Goal: Transaction & Acquisition: Purchase product/service

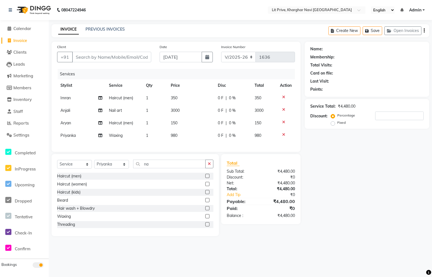
select select "5625"
select select "service"
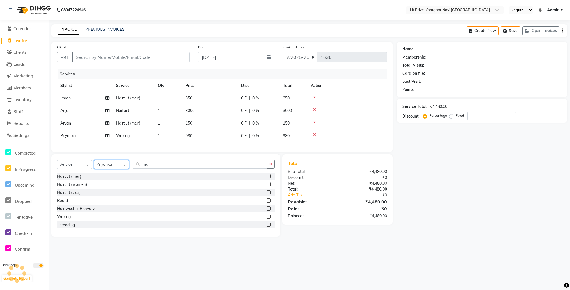
click at [124, 169] on select "Select Stylist [PERSON_NAME] [PERSON_NAME] [PERSON_NAME] [PERSON_NAME] [PERSON_…" at bounding box center [111, 164] width 35 height 9
select select "89134"
click at [94, 166] on select "Select Stylist [PERSON_NAME] [PERSON_NAME] [PERSON_NAME] [PERSON_NAME] [PERSON_…" at bounding box center [111, 164] width 35 height 9
click at [267, 218] on label at bounding box center [269, 216] width 4 height 4
click at [267, 218] on input "checkbox" at bounding box center [269, 217] width 4 height 4
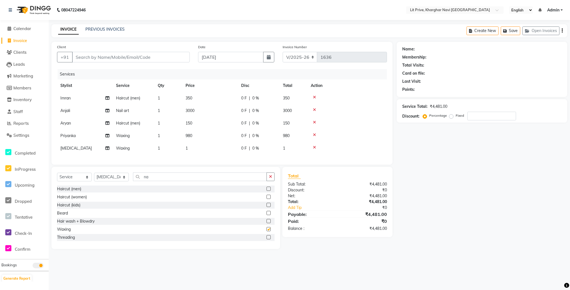
checkbox input "false"
click at [194, 147] on td "1" at bounding box center [210, 148] width 56 height 13
select select "89134"
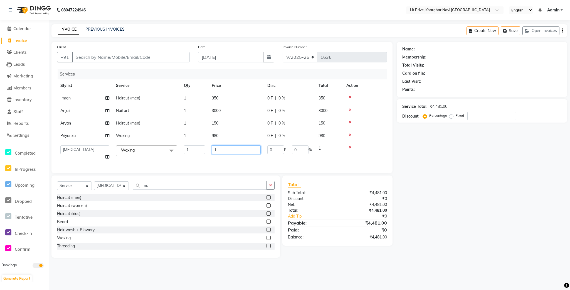
click at [235, 151] on input "1" at bounding box center [236, 149] width 49 height 9
type input "1500"
click at [431, 212] on div "Name: Membership: Total Visits: Card on file: Last Visit: Points: Service Total…" at bounding box center [484, 150] width 175 height 216
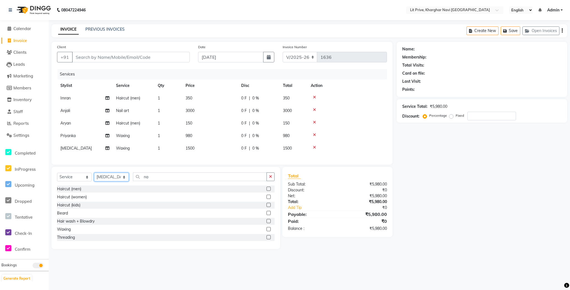
click at [123, 181] on select "Select Stylist [PERSON_NAME] [PERSON_NAME] [PERSON_NAME] [PERSON_NAME] [PERSON_…" at bounding box center [111, 177] width 35 height 9
select select "38246"
click at [94, 179] on select "Select Stylist [PERSON_NAME] [PERSON_NAME] [PERSON_NAME] [PERSON_NAME] [PERSON_…" at bounding box center [111, 177] width 35 height 9
click at [236, 181] on input "na" at bounding box center [200, 176] width 134 height 9
type input "n"
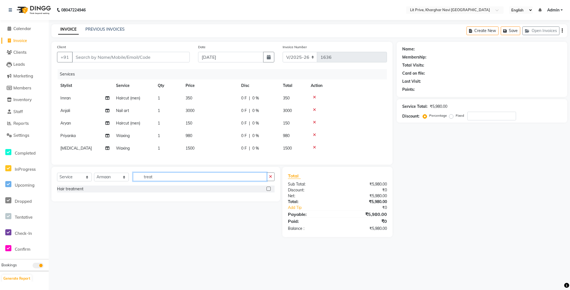
type input "treat"
click at [268, 191] on label at bounding box center [269, 188] width 4 height 4
click at [268, 191] on input "checkbox" at bounding box center [269, 189] width 4 height 4
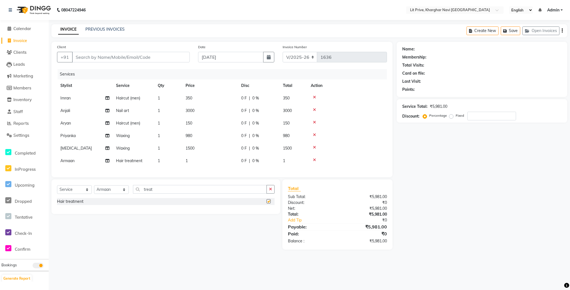
checkbox input "false"
click at [180, 160] on td "1" at bounding box center [168, 160] width 28 height 13
select select "38246"
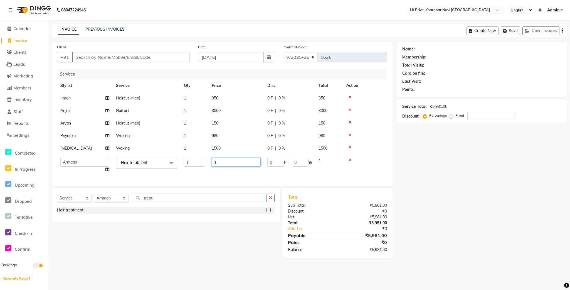
click at [236, 162] on input "1" at bounding box center [236, 162] width 49 height 9
type input "5000"
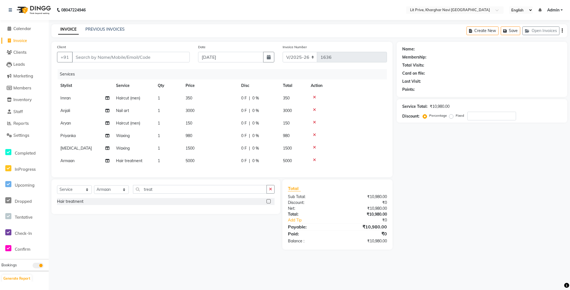
click at [431, 196] on div "Name: Membership: Total Visits: Card on file: Last Visit: Points: Service Total…" at bounding box center [484, 146] width 175 height 208
click at [414, 185] on div "Name: Membership: Total Visits: Card on file: Last Visit: Points: Service Total…" at bounding box center [484, 146] width 175 height 208
click at [108, 59] on input "Client" at bounding box center [131, 57] width 118 height 11
click at [100, 59] on input "Client" at bounding box center [131, 57] width 118 height 11
click at [189, 159] on span "5000" at bounding box center [190, 160] width 9 height 5
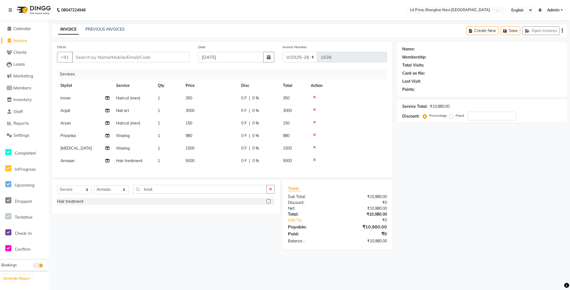
select select "38246"
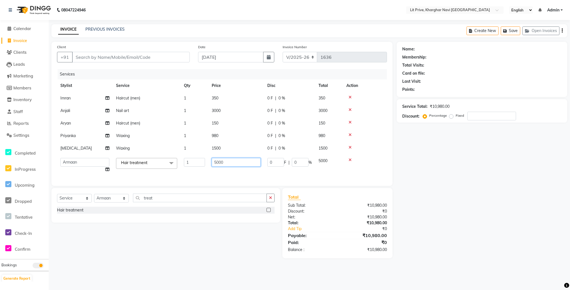
click at [217, 161] on input "5000" at bounding box center [236, 162] width 49 height 9
click at [220, 161] on input "5000" at bounding box center [236, 162] width 49 height 9
type input "5500"
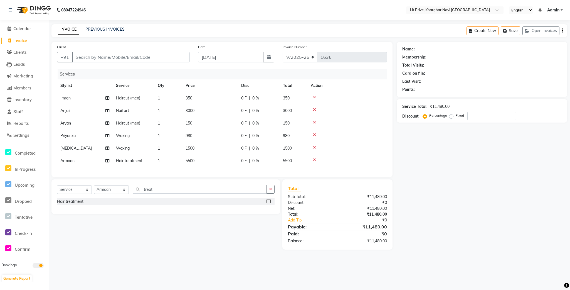
click at [431, 181] on div "Name: Membership: Total Visits: Card on file: Last Visit: Points: Service Total…" at bounding box center [484, 146] width 175 height 208
click at [132, 60] on input "Client" at bounding box center [131, 57] width 118 height 11
type input "l"
type input "0"
click at [110, 70] on ngb-highlight "8693000021" at bounding box center [110, 70] width 28 height 6
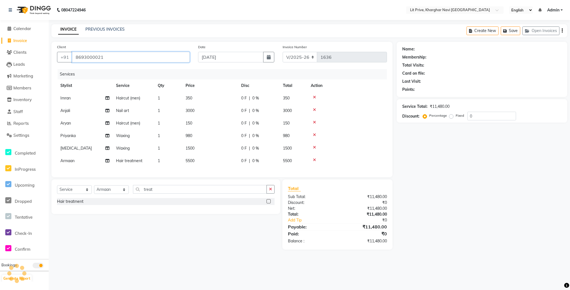
type input "8693000021"
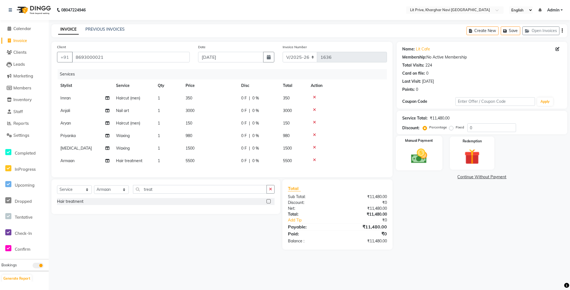
click at [427, 156] on img at bounding box center [419, 156] width 26 height 19
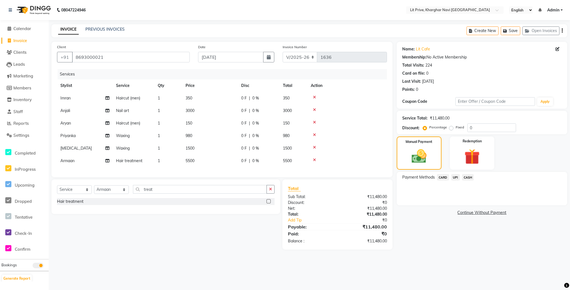
click at [431, 177] on span "UPI" at bounding box center [455, 177] width 9 height 6
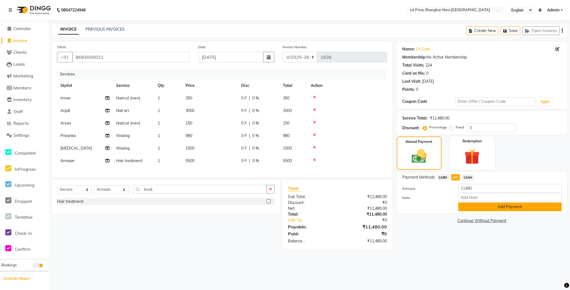
click at [431, 205] on button "Add Payment" at bounding box center [510, 206] width 104 height 9
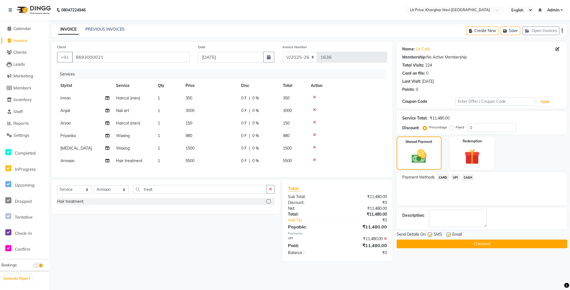
click at [429, 233] on label at bounding box center [430, 234] width 4 height 4
click at [429, 233] on input "checkbox" at bounding box center [430, 235] width 4 height 4
checkbox input "false"
click at [431, 233] on label at bounding box center [449, 234] width 4 height 4
click at [431, 233] on input "checkbox" at bounding box center [449, 235] width 4 height 4
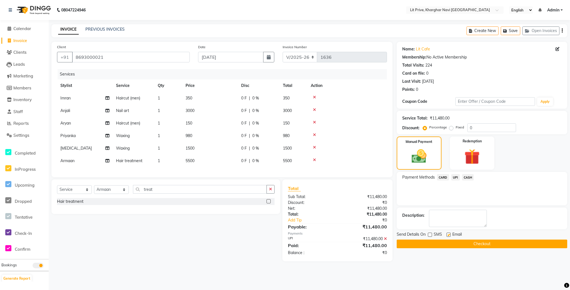
checkbox input "false"
click at [431, 241] on button "Checkout" at bounding box center [482, 243] width 171 height 9
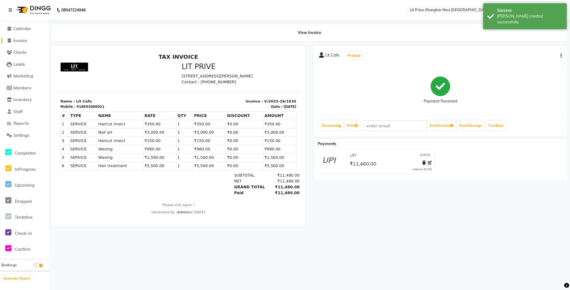
click at [20, 40] on span "Invoice" at bounding box center [20, 40] width 14 height 5
select select "service"
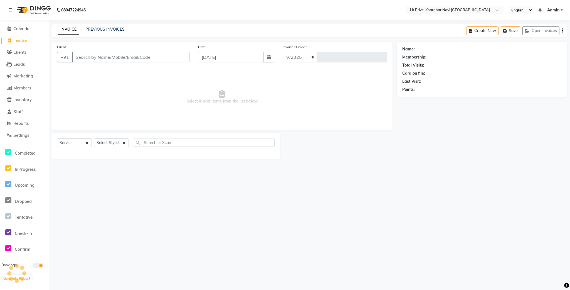
select select "5625"
type input "1637"
click at [123, 143] on select "Select Stylist [PERSON_NAME] [PERSON_NAME] [PERSON_NAME] [PERSON_NAME] [PERSON_…" at bounding box center [111, 142] width 35 height 9
select select "65618"
click at [94, 139] on select "Select Stylist [PERSON_NAME] [PERSON_NAME] [PERSON_NAME] [PERSON_NAME] [PERSON_…" at bounding box center [111, 142] width 35 height 9
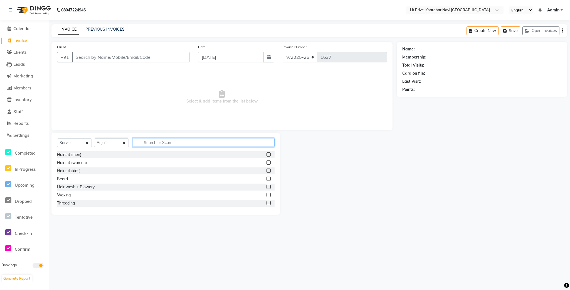
click at [240, 143] on input "text" at bounding box center [204, 142] width 142 height 9
type input "re"
click at [269, 188] on label at bounding box center [269, 187] width 4 height 4
click at [269, 188] on input "checkbox" at bounding box center [269, 187] width 4 height 4
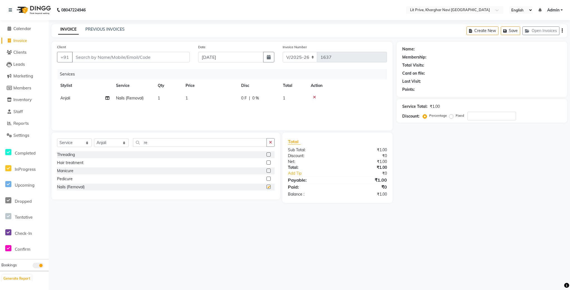
checkbox input "false"
click at [190, 99] on td "1" at bounding box center [210, 98] width 56 height 13
select select "65618"
click at [225, 97] on input "1" at bounding box center [236, 99] width 49 height 9
type input "250"
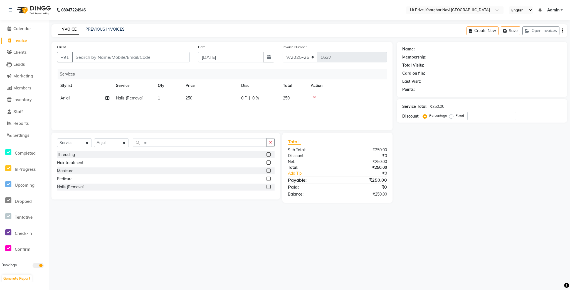
click at [431, 224] on div "08047224946 Select Location × Lit Prive, Kharghar Navi [GEOGRAPHIC_DATA] Englis…" at bounding box center [285, 145] width 570 height 290
click at [109, 59] on input "Client" at bounding box center [131, 57] width 118 height 11
type input "l"
type input "0"
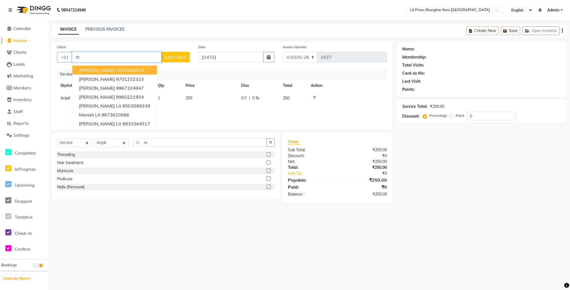
click at [116, 68] on ngb-highlight "7620356610" at bounding box center [130, 70] width 28 height 6
type input "7620356610"
click at [105, 68] on div "Client [PHONE_NUMBER] Fatima Lit 7620356610 [PERSON_NAME] 9701232323 [PERSON_NA…" at bounding box center [221, 86] width 341 height 88
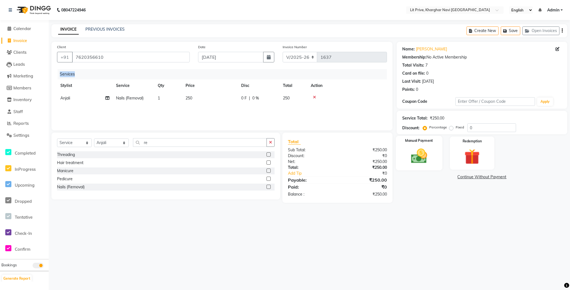
click at [431, 151] on img at bounding box center [419, 156] width 26 height 19
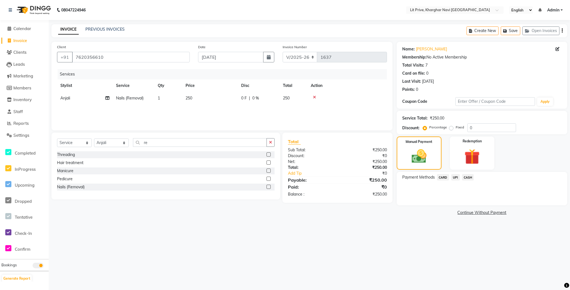
click at [431, 177] on span "UPI" at bounding box center [455, 177] width 9 height 6
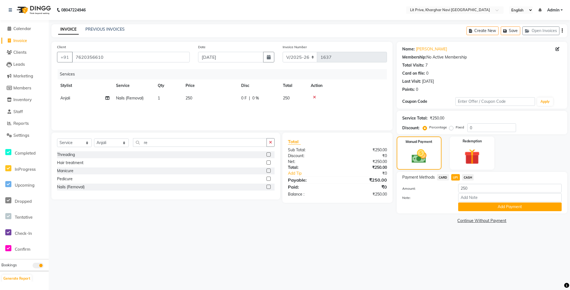
click at [431, 213] on div "Payment Methods CARD UPI CASH Amount: 250 Note: Add Payment" at bounding box center [482, 192] width 171 height 41
click at [431, 208] on button "Add Payment" at bounding box center [510, 206] width 104 height 9
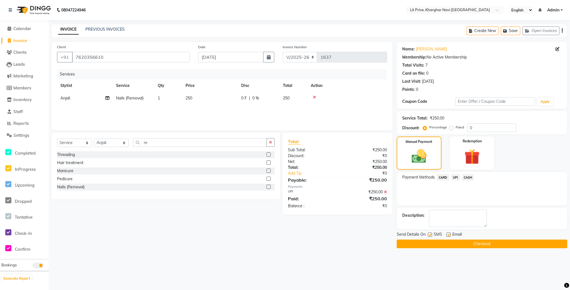
click at [431, 236] on label at bounding box center [449, 234] width 4 height 4
click at [431, 236] on input "checkbox" at bounding box center [449, 235] width 4 height 4
checkbox input "false"
click at [429, 235] on label at bounding box center [430, 234] width 4 height 4
click at [429, 235] on input "checkbox" at bounding box center [430, 235] width 4 height 4
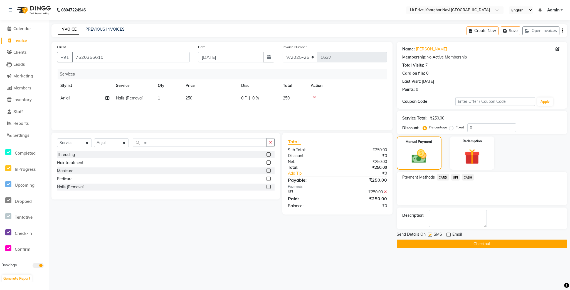
checkbox input "false"
click at [427, 241] on button "Checkout" at bounding box center [482, 243] width 171 height 9
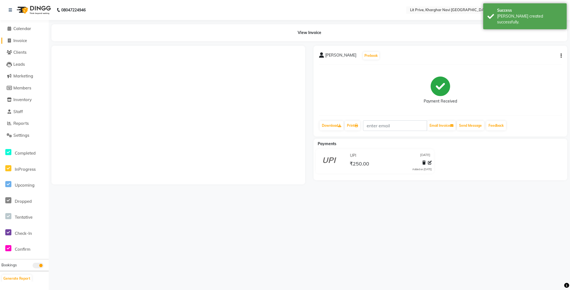
click at [25, 40] on span "Invoice" at bounding box center [20, 40] width 14 height 5
select select "service"
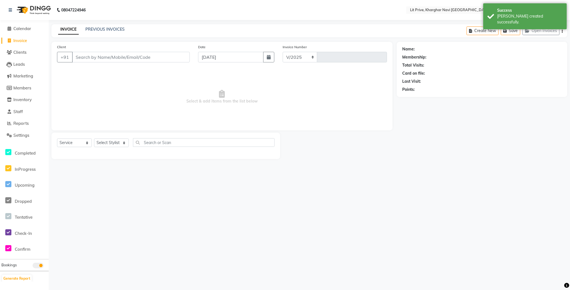
select select "5625"
type input "1638"
click at [16, 109] on link "Staff" at bounding box center [24, 112] width 46 height 6
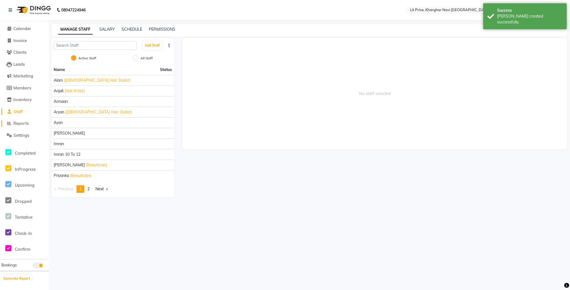
click at [27, 121] on span "Reports" at bounding box center [20, 123] width 15 height 5
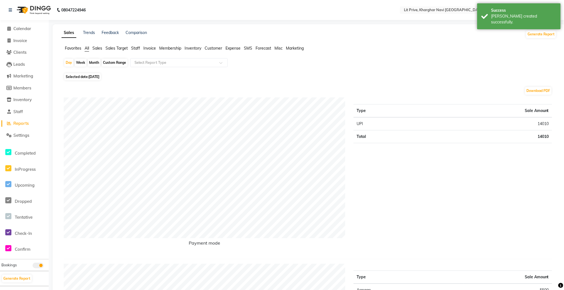
click at [136, 48] on span "Staff" at bounding box center [135, 48] width 9 height 5
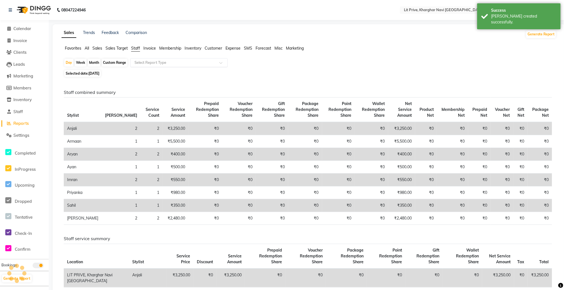
click at [141, 66] on div "Select Report Type" at bounding box center [178, 62] width 97 height 9
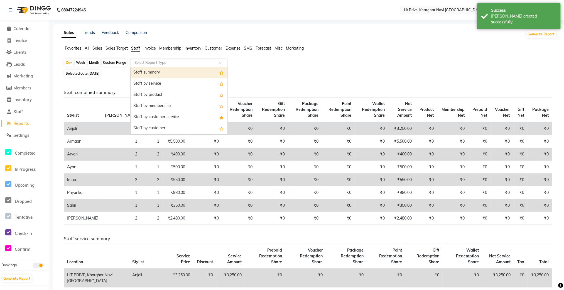
click at [148, 72] on div "Staff summary" at bounding box center [179, 72] width 97 height 11
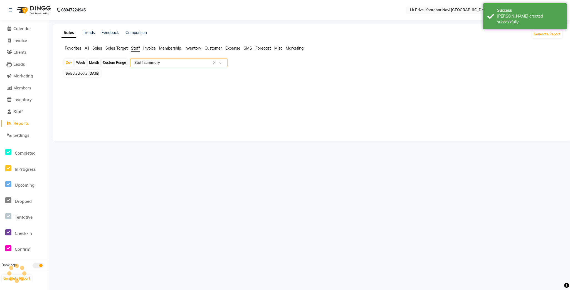
select select "filtered_report"
select select "csv"
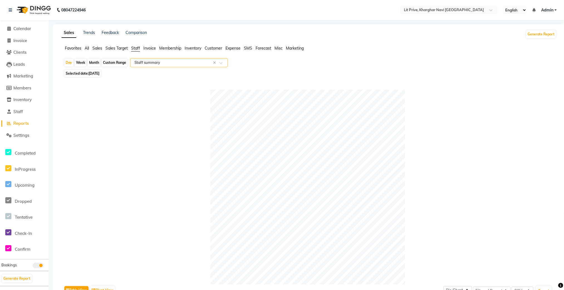
scroll to position [189, 0]
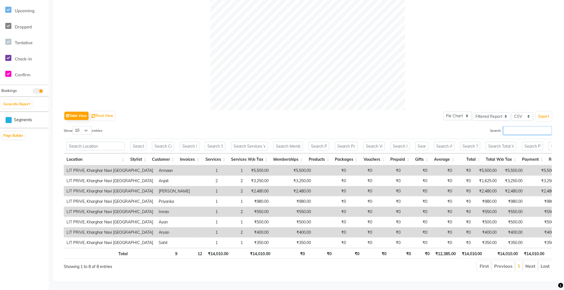
click at [431, 126] on input "Search:" at bounding box center [527, 130] width 49 height 9
type input "ay"
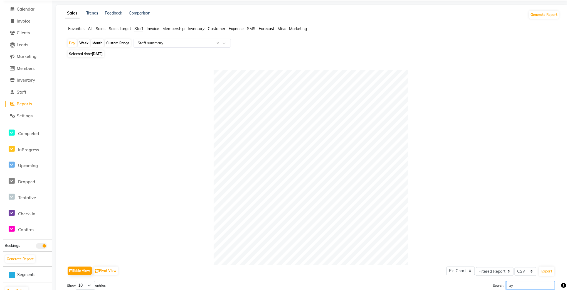
scroll to position [0, 0]
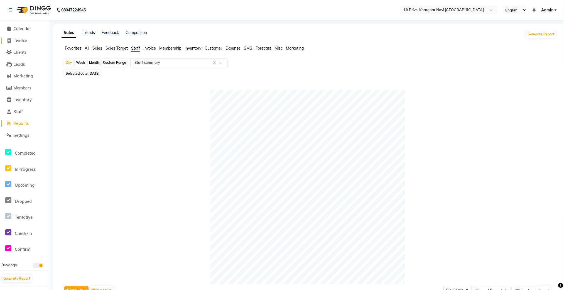
click at [18, 41] on span "Invoice" at bounding box center [20, 40] width 14 height 5
select select "service"
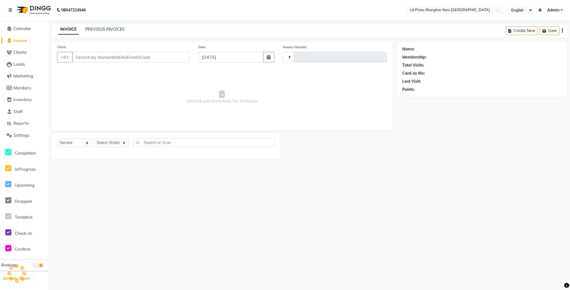
type input "1638"
select select "5625"
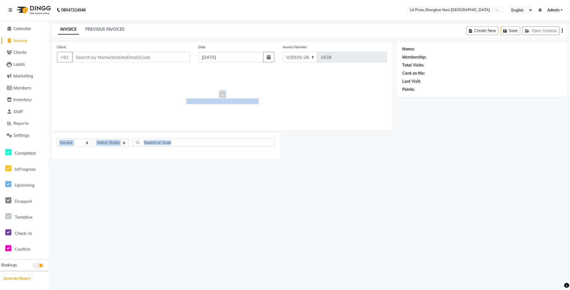
drag, startPoint x: 123, startPoint y: 129, endPoint x: 150, endPoint y: 226, distance: 101.2
click at [150, 226] on div "08047224946 Select Location × Lit Prive, Kharghar Navi [GEOGRAPHIC_DATA] Englis…" at bounding box center [285, 145] width 570 height 290
click at [122, 143] on select "Select Stylist [PERSON_NAME] [PERSON_NAME] [PERSON_NAME] [PERSON_NAME] [PERSON_…" at bounding box center [111, 142] width 35 height 9
select select "38244"
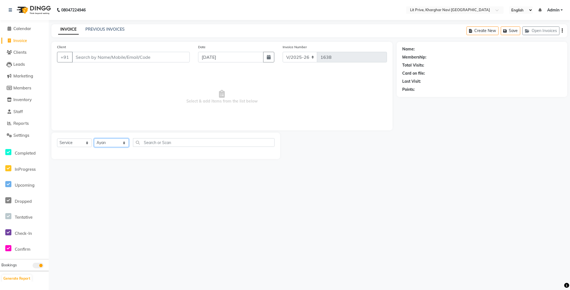
click at [94, 139] on select "Select Stylist [PERSON_NAME] [PERSON_NAME] [PERSON_NAME] [PERSON_NAME] [PERSON_…" at bounding box center [111, 142] width 35 height 9
click at [267, 162] on label at bounding box center [269, 162] width 4 height 4
click at [267, 162] on input "checkbox" at bounding box center [269, 163] width 4 height 4
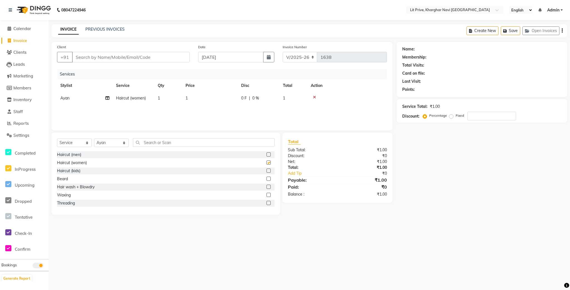
checkbox input "false"
click at [194, 97] on td "1" at bounding box center [210, 98] width 56 height 13
select select "38244"
click at [235, 100] on input "1" at bounding box center [236, 99] width 49 height 9
type input "400"
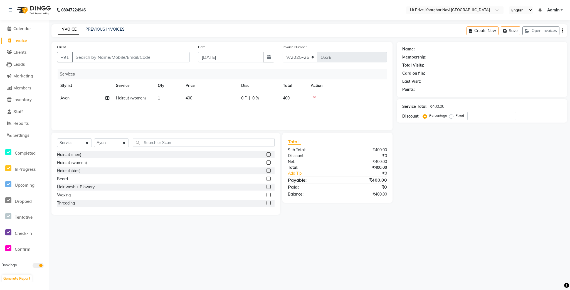
click at [431, 207] on div "Name: Membership: Total Visits: Card on file: Last Visit: Points: Service Total…" at bounding box center [484, 128] width 175 height 173
click at [124, 144] on select "Select Stylist [PERSON_NAME] [PERSON_NAME] [PERSON_NAME] [PERSON_NAME] [PERSON_…" at bounding box center [111, 142] width 35 height 9
select select "65621"
click at [94, 139] on select "Select Stylist [PERSON_NAME] [PERSON_NAME] [PERSON_NAME] [PERSON_NAME] [PERSON_…" at bounding box center [111, 142] width 35 height 9
click at [267, 153] on label at bounding box center [269, 154] width 4 height 4
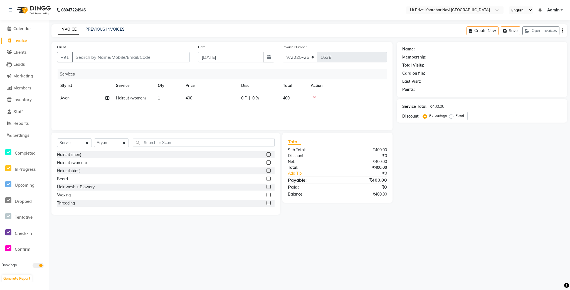
click at [267, 153] on input "checkbox" at bounding box center [269, 155] width 4 height 4
checkbox input "false"
click at [197, 107] on td "1" at bounding box center [210, 110] width 56 height 13
select select "65621"
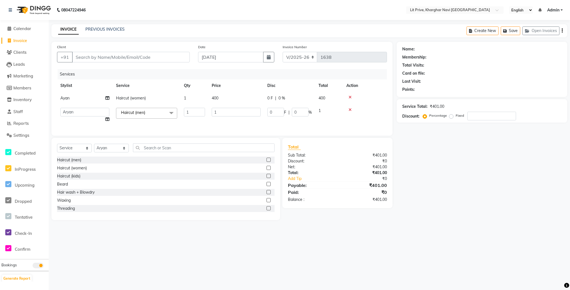
click at [233, 107] on td "1" at bounding box center [236, 114] width 56 height 21
click at [238, 110] on input "1" at bounding box center [236, 112] width 49 height 9
type input "700"
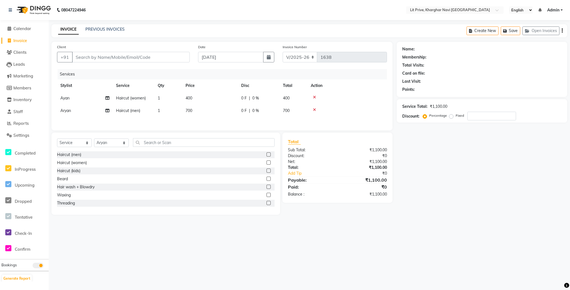
click at [431, 182] on div "Name: Membership: Total Visits: Card on file: Last Visit: Points: Service Total…" at bounding box center [484, 128] width 175 height 173
click at [123, 146] on select "Select Stylist [PERSON_NAME] [PERSON_NAME] [PERSON_NAME] [PERSON_NAME] [PERSON_…" at bounding box center [111, 142] width 35 height 9
click at [124, 147] on select "Select Stylist [PERSON_NAME] [PERSON_NAME] [PERSON_NAME] [PERSON_NAME] [PERSON_…" at bounding box center [111, 142] width 35 height 9
select select "38393"
click at [94, 141] on select "Select Stylist [PERSON_NAME] [PERSON_NAME] [PERSON_NAME] [PERSON_NAME] [PERSON_…" at bounding box center [111, 142] width 35 height 9
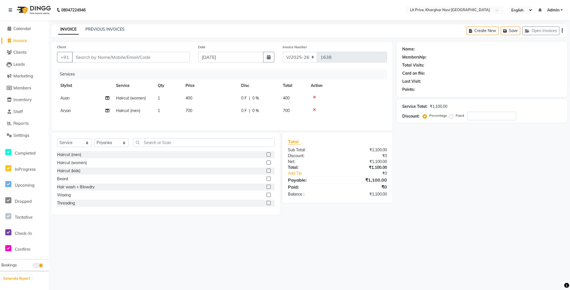
click at [267, 196] on label at bounding box center [269, 195] width 4 height 4
click at [267, 196] on input "checkbox" at bounding box center [269, 195] width 4 height 4
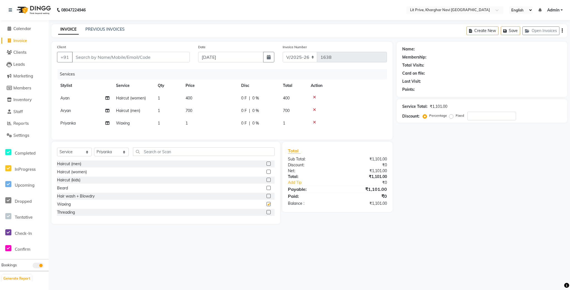
checkbox input "false"
click at [194, 120] on td "1" at bounding box center [210, 123] width 56 height 13
select select "38393"
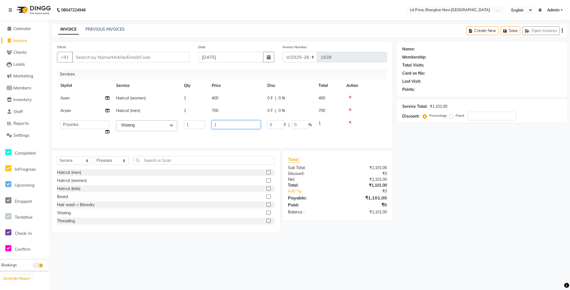
click at [222, 125] on input "1" at bounding box center [236, 124] width 49 height 9
type input "500"
click at [419, 171] on div "Name: Membership: Total Visits: Card on file: Last Visit: Points: Service Total…" at bounding box center [484, 137] width 175 height 191
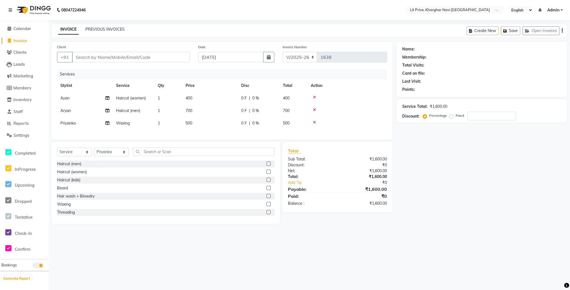
click at [188, 95] on span "400" at bounding box center [189, 97] width 7 height 5
select select "38244"
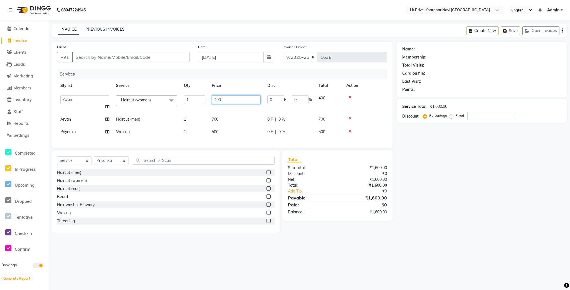
click at [228, 98] on input "400" at bounding box center [236, 99] width 49 height 9
type input "4"
type input "650"
click at [431, 178] on div "Name: Membership: Total Visits: Card on file: Last Visit: Points: Service Total…" at bounding box center [484, 137] width 175 height 191
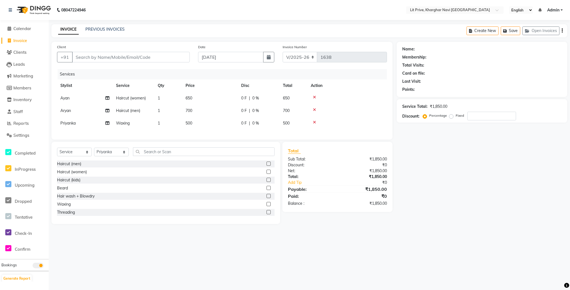
click at [198, 108] on td "700" at bounding box center [210, 110] width 56 height 13
select select "65621"
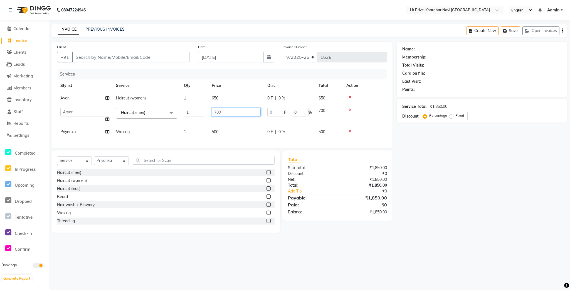
click at [234, 111] on input "700" at bounding box center [236, 112] width 49 height 9
type input "7"
type input "950"
click at [431, 158] on div "Name: Membership: Total Visits: Card on file: Last Visit: Points: Service Total…" at bounding box center [484, 137] width 175 height 191
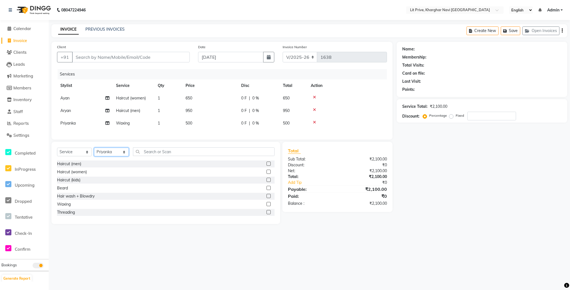
click at [124, 156] on select "Select Stylist [PERSON_NAME] [PERSON_NAME] [PERSON_NAME] [PERSON_NAME] [PERSON_…" at bounding box center [111, 151] width 35 height 9
select select "38246"
click at [94, 154] on select "Select Stylist [PERSON_NAME] [PERSON_NAME] [PERSON_NAME] [PERSON_NAME] [PERSON_…" at bounding box center [111, 151] width 35 height 9
click at [222, 156] on input "text" at bounding box center [204, 151] width 142 height 9
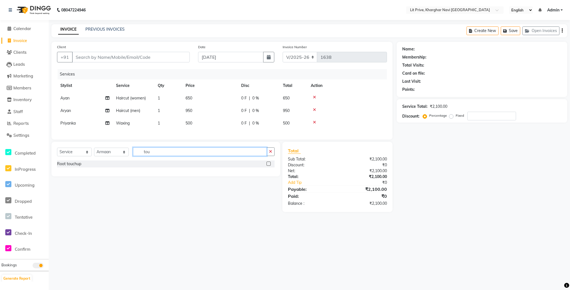
type input "tou"
click at [268, 166] on label at bounding box center [269, 163] width 4 height 4
click at [268, 166] on input "checkbox" at bounding box center [269, 164] width 4 height 4
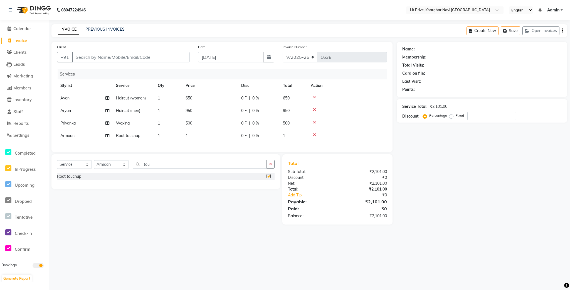
checkbox input "false"
click at [191, 134] on td "1" at bounding box center [210, 135] width 56 height 13
select select "38246"
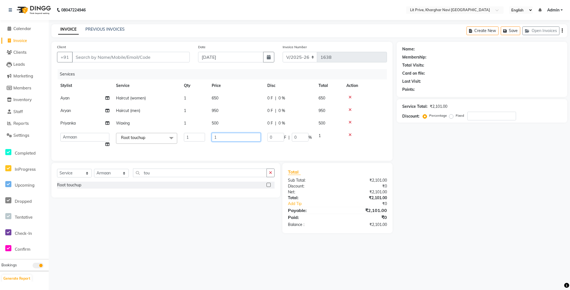
click at [229, 138] on input "1" at bounding box center [236, 137] width 49 height 9
type input "1300"
click at [431, 171] on div "Name: Membership: Total Visits: Card on file: Last Visit: Points: Service Total…" at bounding box center [484, 137] width 175 height 191
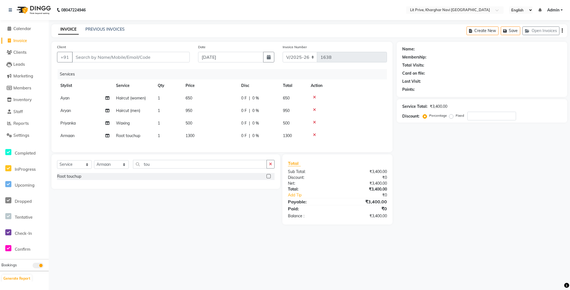
click at [234, 129] on td "1300" at bounding box center [210, 135] width 56 height 13
select select "38246"
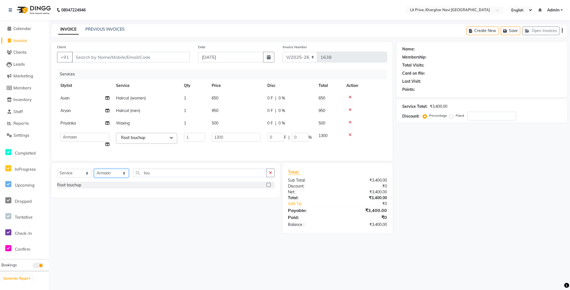
click at [114, 177] on select "Select Stylist [PERSON_NAME] [PERSON_NAME] [PERSON_NAME] [PERSON_NAME] [PERSON_…" at bounding box center [111, 173] width 35 height 9
select select "65618"
click at [94, 175] on select "Select Stylist [PERSON_NAME] [PERSON_NAME] [PERSON_NAME] [PERSON_NAME] [PERSON_…" at bounding box center [111, 173] width 35 height 9
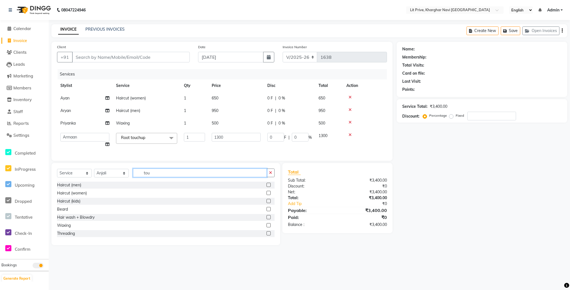
click at [171, 177] on input "tou" at bounding box center [200, 172] width 134 height 9
type input "na"
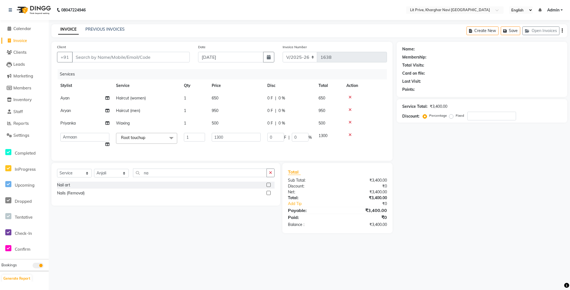
click at [267, 187] on label at bounding box center [269, 185] width 4 height 4
click at [267, 187] on input "checkbox" at bounding box center [269, 185] width 4 height 4
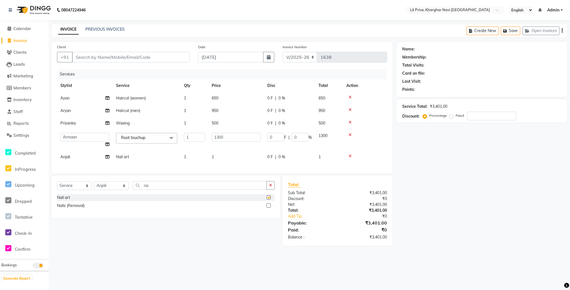
checkbox input "false"
click at [240, 155] on td "1" at bounding box center [236, 157] width 56 height 13
select select "65618"
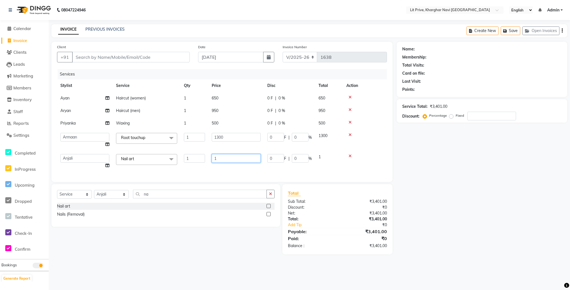
click at [240, 155] on input "1" at bounding box center [236, 158] width 49 height 9
type input "1600"
click at [218, 166] on div "Services Stylist Service Qty Price Disc Total Action [PERSON_NAME] Haircut (wom…" at bounding box center [222, 122] width 330 height 107
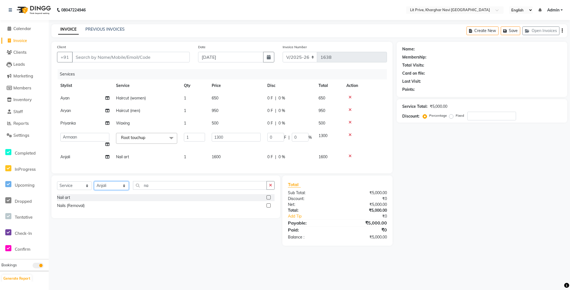
click at [113, 190] on select "Select Stylist [PERSON_NAME] [PERSON_NAME] [PERSON_NAME] [PERSON_NAME] [PERSON_…" at bounding box center [111, 185] width 35 height 9
select select "88462"
click at [94, 188] on select "Select Stylist [PERSON_NAME] [PERSON_NAME] [PERSON_NAME] [PERSON_NAME] [PERSON_…" at bounding box center [111, 185] width 35 height 9
click at [267, 199] on label at bounding box center [269, 197] width 4 height 4
click at [267, 199] on input "checkbox" at bounding box center [269, 198] width 4 height 4
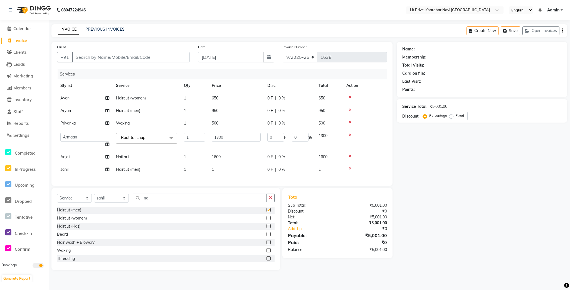
checkbox input "false"
click at [96, 201] on select "Select Stylist [PERSON_NAME] [PERSON_NAME] [PERSON_NAME] [PERSON_NAME] [PERSON_…" at bounding box center [111, 198] width 35 height 9
select select "38245"
click at [94, 200] on select "Select Stylist [PERSON_NAME] [PERSON_NAME] [PERSON_NAME] [PERSON_NAME] [PERSON_…" at bounding box center [111, 198] width 35 height 9
click at [267, 212] on label at bounding box center [269, 210] width 4 height 4
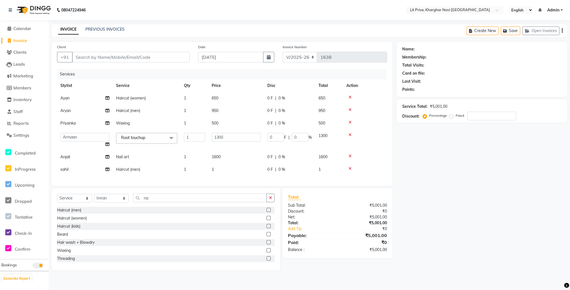
click at [267, 212] on input "checkbox" at bounding box center [269, 210] width 4 height 4
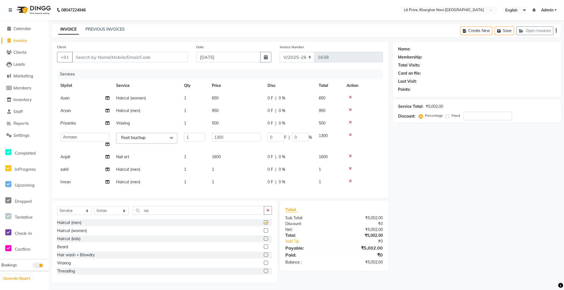
checkbox input "false"
click at [247, 183] on td "1" at bounding box center [236, 182] width 56 height 13
select select "38245"
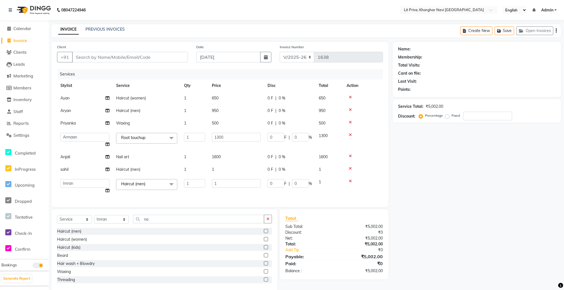
click at [247, 183] on input "1" at bounding box center [236, 183] width 49 height 9
type input "1450"
click at [244, 172] on td "1" at bounding box center [236, 169] width 56 height 13
select select "88462"
type input "1550"
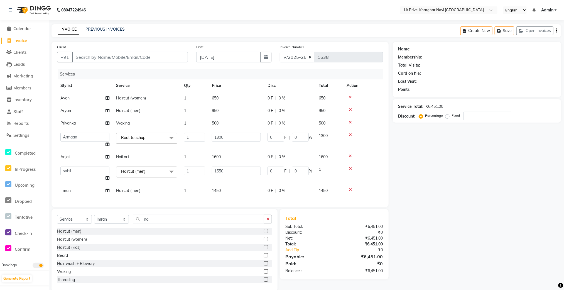
click at [431, 193] on div "Name: Membership: Total Visits: Card on file: Last Visit: Points: Service Total…" at bounding box center [479, 166] width 173 height 249
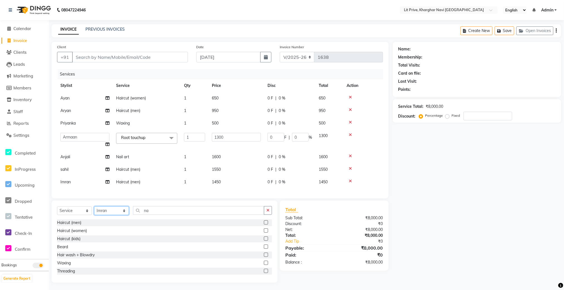
click at [111, 215] on select "Select Stylist [PERSON_NAME] [PERSON_NAME] [PERSON_NAME] [PERSON_NAME] [PERSON_…" at bounding box center [111, 210] width 35 height 9
select select "65621"
click at [94, 213] on select "Select Stylist [PERSON_NAME] [PERSON_NAME] [PERSON_NAME] [PERSON_NAME] [PERSON_…" at bounding box center [111, 210] width 35 height 9
click at [264, 224] on label at bounding box center [266, 222] width 4 height 4
click at [264, 224] on input "checkbox" at bounding box center [266, 223] width 4 height 4
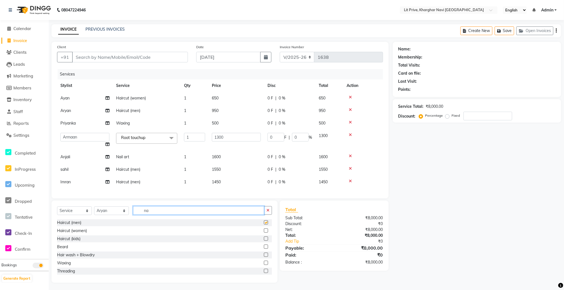
click at [260, 215] on input "na" at bounding box center [198, 210] width 131 height 9
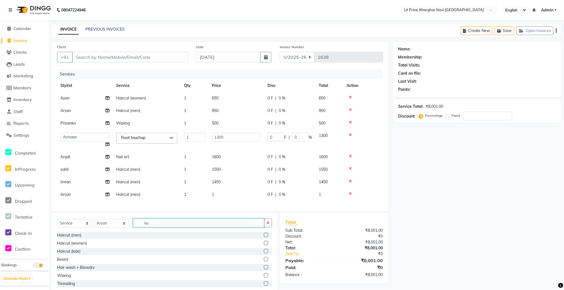
checkbox input "false"
click at [241, 196] on td "1" at bounding box center [236, 194] width 56 height 13
select select "65621"
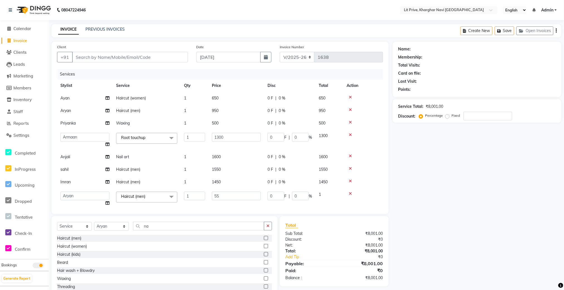
type input "550"
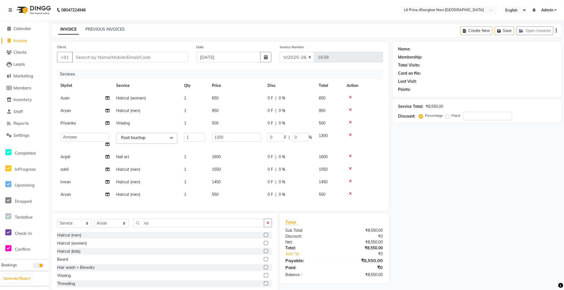
click at [431, 199] on div "Name: Membership: Total Visits: Card on file: Last Visit: Points: Service Total…" at bounding box center [479, 168] width 173 height 253
click at [144, 57] on input "Client" at bounding box center [130, 57] width 116 height 11
type input "l"
type input "0"
click at [108, 66] on button "Lit Cafe 8693000021" at bounding box center [101, 70] width 58 height 9
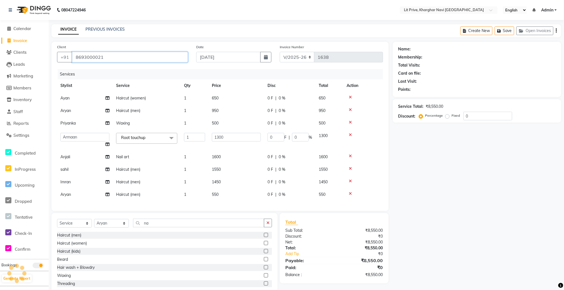
type input "8693000021"
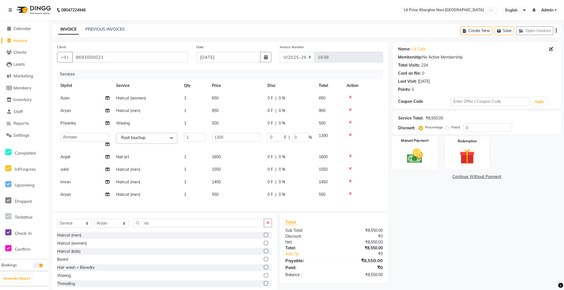
click at [416, 160] on img at bounding box center [415, 156] width 26 height 18
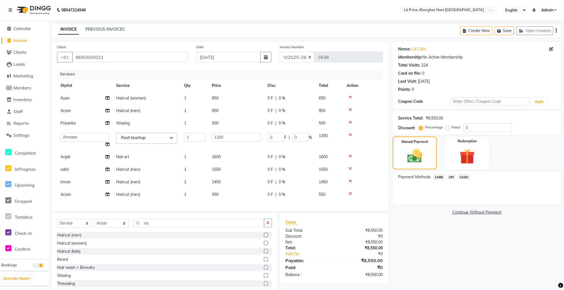
click at [431, 175] on span "UPI" at bounding box center [451, 177] width 9 height 6
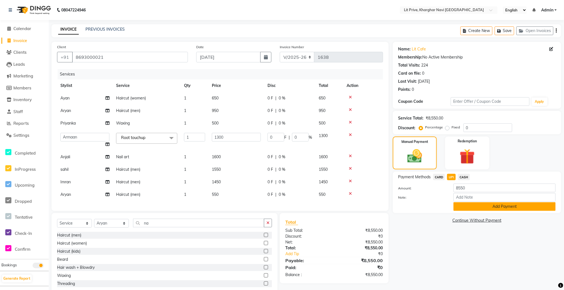
click at [431, 204] on button "Add Payment" at bounding box center [504, 206] width 102 height 9
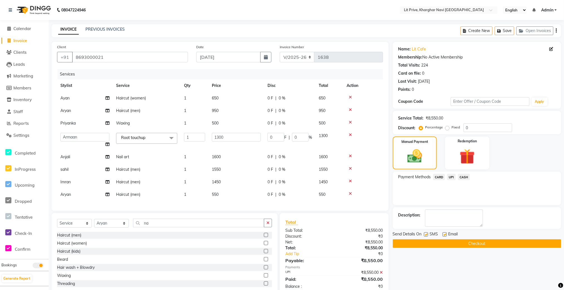
click at [431, 234] on label at bounding box center [444, 234] width 4 height 4
click at [431, 234] on input "checkbox" at bounding box center [444, 235] width 4 height 4
checkbox input "false"
click at [427, 234] on label at bounding box center [426, 234] width 4 height 4
click at [427, 234] on input "checkbox" at bounding box center [426, 235] width 4 height 4
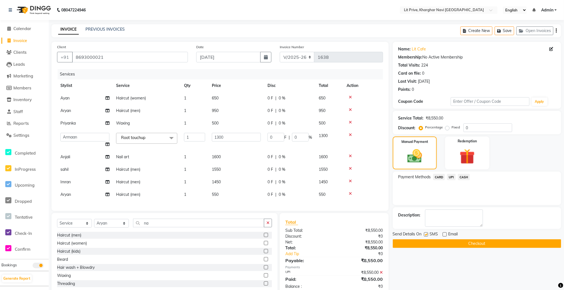
checkbox input "false"
click at [429, 244] on button "Checkout" at bounding box center [477, 243] width 168 height 9
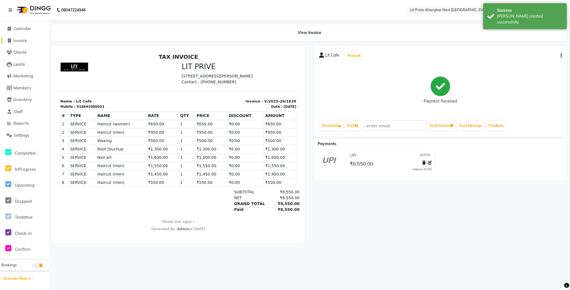
click at [19, 39] on span "Invoice" at bounding box center [20, 40] width 14 height 5
select select "service"
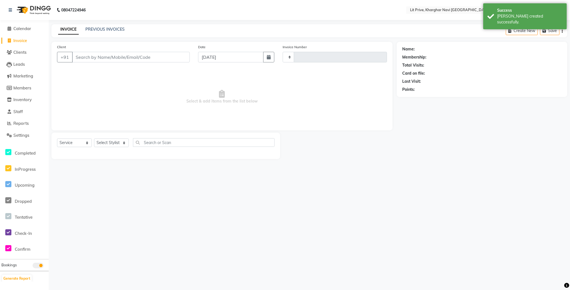
type input "1639"
select select "5625"
click at [98, 32] on div "PREVIOUS INVOICES" at bounding box center [104, 29] width 39 height 6
click at [100, 29] on link "PREVIOUS INVOICES" at bounding box center [104, 29] width 39 height 5
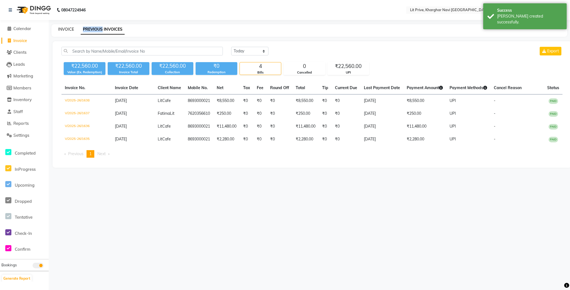
drag, startPoint x: 100, startPoint y: 29, endPoint x: 68, endPoint y: 30, distance: 32.6
click at [68, 30] on link "INVOICE" at bounding box center [66, 29] width 16 height 5
select select "service"
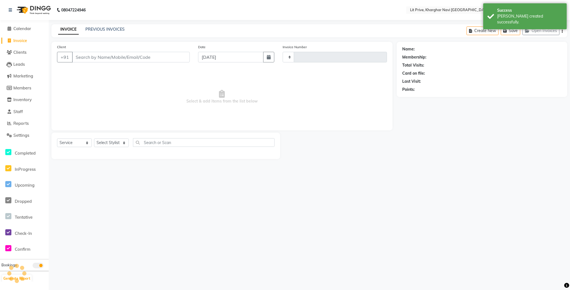
type input "1639"
select select "5625"
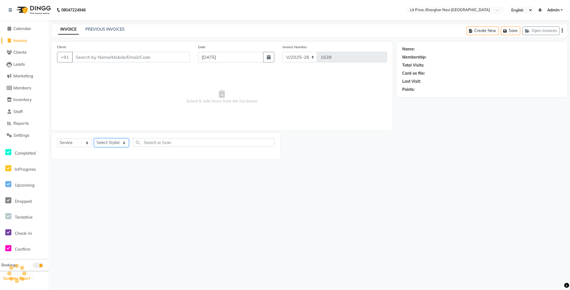
click at [112, 139] on select "Select Stylist [PERSON_NAME] [PERSON_NAME] [PERSON_NAME] [PERSON_NAME] [PERSON_…" at bounding box center [111, 142] width 35 height 9
select select "88462"
click at [94, 139] on select "Select Stylist [PERSON_NAME] [PERSON_NAME] [PERSON_NAME] [PERSON_NAME] [PERSON_…" at bounding box center [111, 142] width 35 height 9
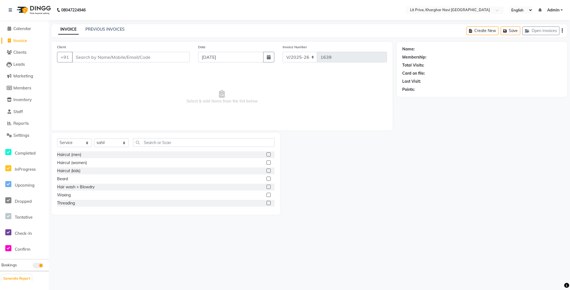
click at [267, 154] on label at bounding box center [269, 154] width 4 height 4
click at [267, 154] on input "checkbox" at bounding box center [269, 155] width 4 height 4
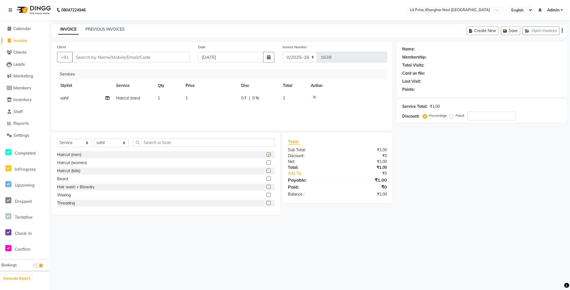
checkbox input "false"
click at [219, 94] on td "1" at bounding box center [210, 98] width 56 height 13
select select "88462"
click at [223, 98] on input "1" at bounding box center [236, 99] width 49 height 9
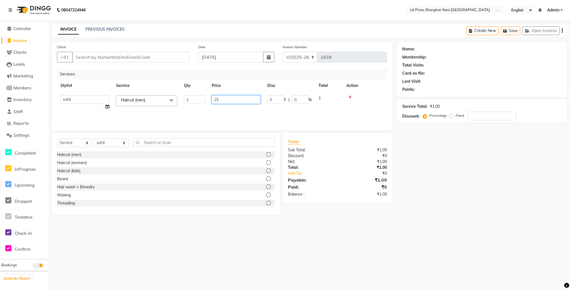
type input "250"
click at [224, 113] on div "Services Stylist Service Qty Price Disc Total Action Alam Anjali Armaan Aryan […" at bounding box center [222, 97] width 330 height 56
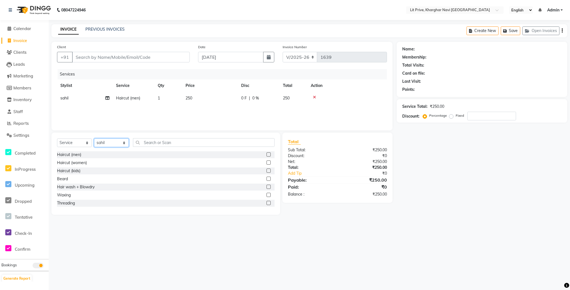
click at [109, 146] on select "Select Stylist [PERSON_NAME] [PERSON_NAME] [PERSON_NAME] [PERSON_NAME] [PERSON_…" at bounding box center [111, 142] width 35 height 9
select select "65621"
click at [94, 139] on select "Select Stylist [PERSON_NAME] [PERSON_NAME] [PERSON_NAME] [PERSON_NAME] [PERSON_…" at bounding box center [111, 142] width 35 height 9
click at [171, 139] on input "text" at bounding box center [204, 142] width 142 height 9
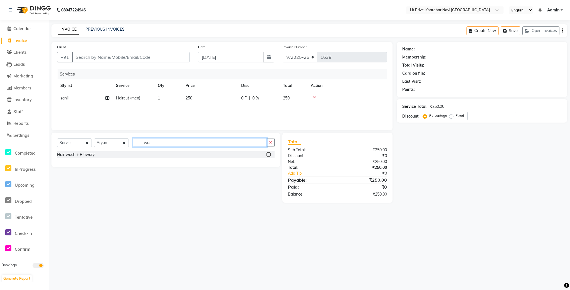
type input "was"
click at [271, 158] on div at bounding box center [271, 154] width 8 height 7
click at [269, 154] on label at bounding box center [269, 154] width 4 height 4
click at [269, 154] on input "checkbox" at bounding box center [269, 155] width 4 height 4
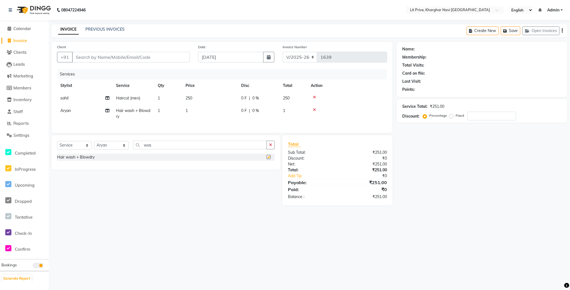
checkbox input "false"
click at [227, 116] on td "1" at bounding box center [210, 113] width 56 height 18
select select "65621"
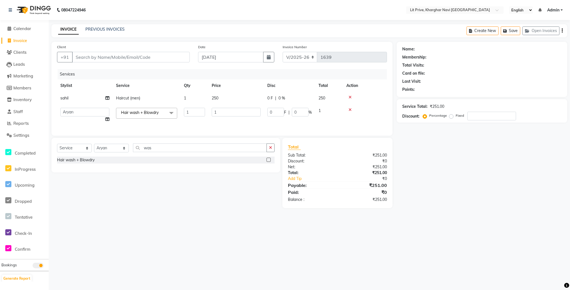
click at [227, 116] on input "1" at bounding box center [236, 112] width 49 height 9
type input "400"
click at [427, 168] on div "Name: Membership: Total Visits: Card on file: Last Visit: Points: Service Total…" at bounding box center [484, 125] width 175 height 166
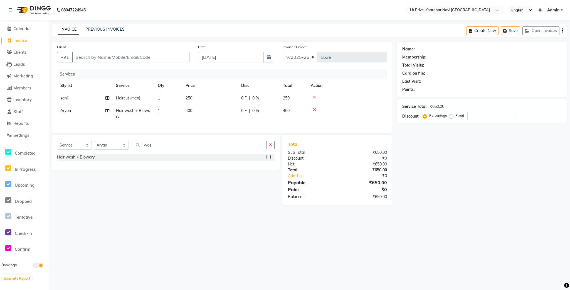
click at [103, 161] on div "Hair wash + Blowdry" at bounding box center [166, 157] width 218 height 7
click at [108, 149] on select "Select Stylist [PERSON_NAME] [PERSON_NAME] [PERSON_NAME] [PERSON_NAME] [PERSON_…" at bounding box center [111, 145] width 35 height 9
select select "38245"
click at [94, 147] on select "Select Stylist [PERSON_NAME] [PERSON_NAME] [PERSON_NAME] [PERSON_NAME] [PERSON_…" at bounding box center [111, 145] width 35 height 9
click at [267, 183] on label at bounding box center [269, 181] width 4 height 4
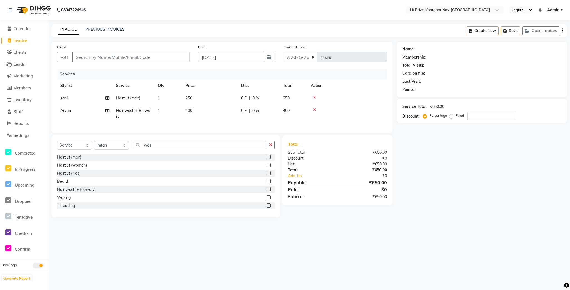
click at [267, 183] on input "checkbox" at bounding box center [269, 182] width 4 height 4
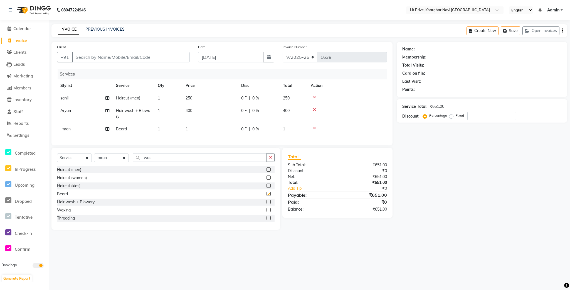
checkbox input "false"
click at [226, 126] on td "1" at bounding box center [210, 129] width 56 height 13
select select "38245"
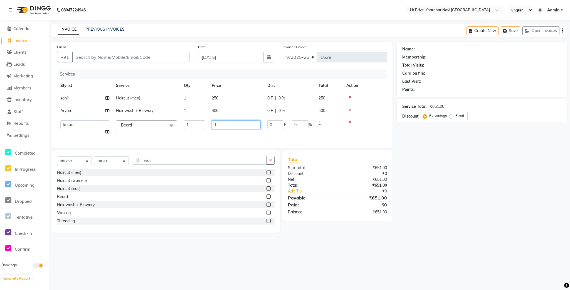
click at [226, 126] on input "1" at bounding box center [236, 124] width 49 height 9
type input "0"
type input "100"
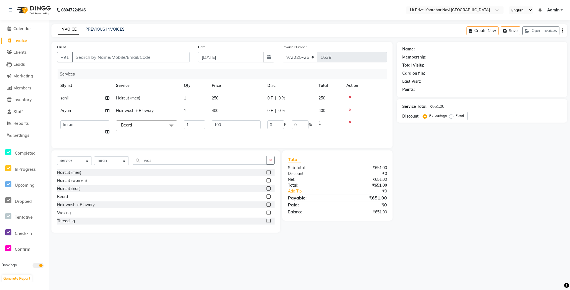
click at [431, 156] on div "Name: Membership: Total Visits: Card on file: Last Visit: Points: Service Total…" at bounding box center [484, 137] width 175 height 191
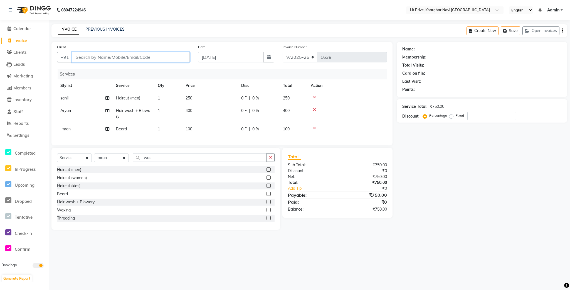
click at [137, 61] on input "Client" at bounding box center [131, 57] width 118 height 11
type input "l"
type input "0"
click at [127, 66] on button "Lit Cafe 8693000021" at bounding box center [101, 70] width 58 height 9
type input "8693000021"
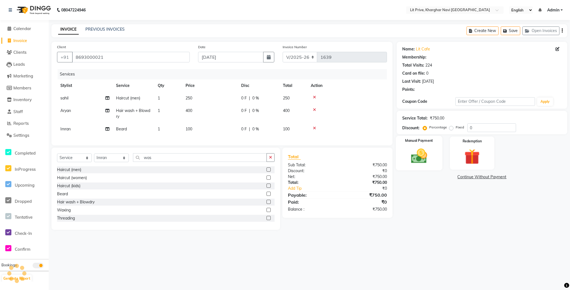
click at [417, 160] on img at bounding box center [419, 156] width 26 height 19
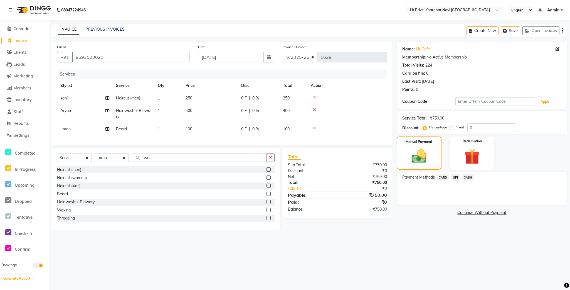
click at [431, 176] on span "UPI" at bounding box center [455, 177] width 9 height 6
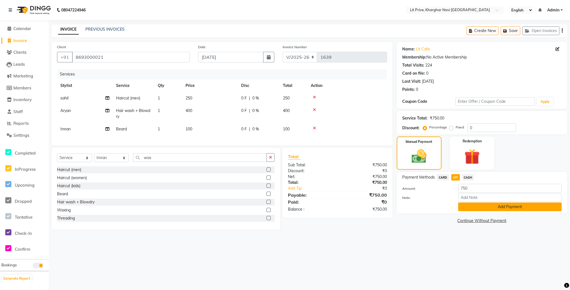
click at [431, 208] on button "Add Payment" at bounding box center [510, 206] width 104 height 9
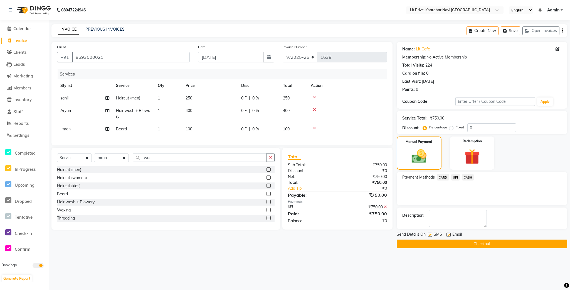
click at [431, 234] on div "SMS" at bounding box center [437, 234] width 19 height 7
click at [431, 235] on label at bounding box center [449, 234] width 4 height 4
click at [431, 235] on input "checkbox" at bounding box center [449, 235] width 4 height 4
checkbox input "false"
click at [429, 235] on label at bounding box center [430, 234] width 4 height 4
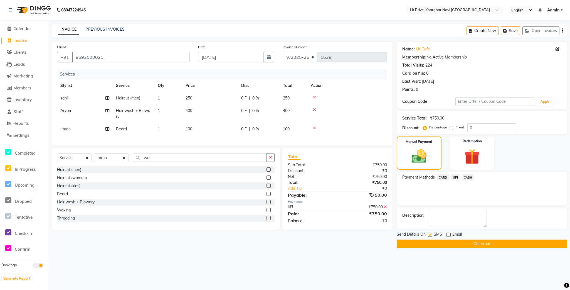
click at [429, 235] on input "checkbox" at bounding box center [430, 235] width 4 height 4
checkbox input "false"
click at [430, 243] on button "Checkout" at bounding box center [482, 243] width 171 height 9
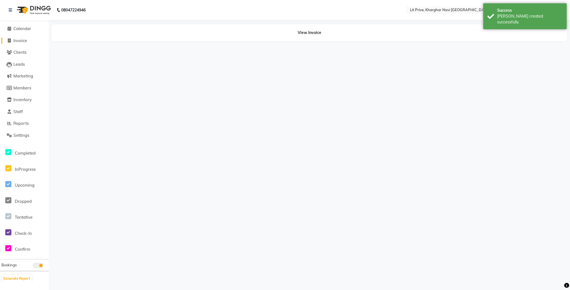
click at [24, 38] on link "Invoice" at bounding box center [24, 41] width 46 height 6
select select "service"
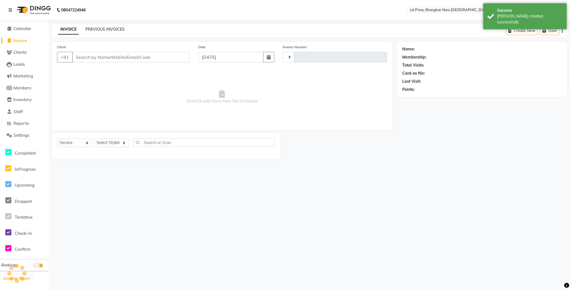
type input "1640"
select select "5625"
click at [109, 25] on div "INVOICE PREVIOUS INVOICES Create New Save Open Invoices" at bounding box center [309, 30] width 516 height 13
click at [105, 32] on div "PREVIOUS INVOICES" at bounding box center [104, 29] width 39 height 6
click at [105, 31] on link "PREVIOUS INVOICES" at bounding box center [104, 29] width 39 height 5
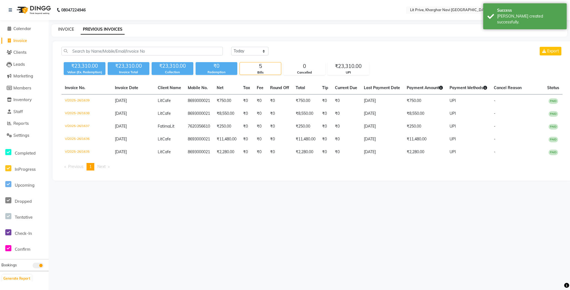
click at [68, 28] on link "INVOICE" at bounding box center [66, 29] width 16 height 5
select select "service"
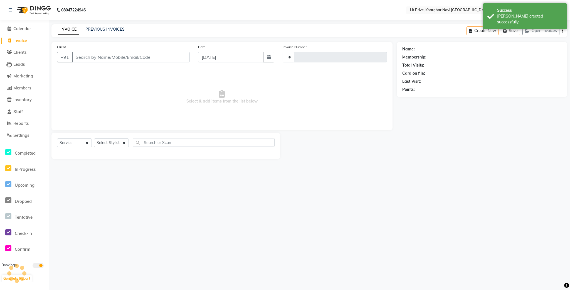
type input "1640"
select select "5625"
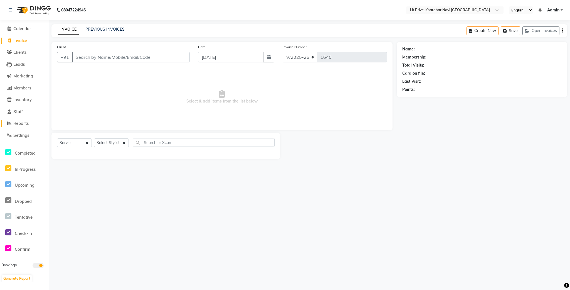
click at [27, 123] on span "Reports" at bounding box center [20, 123] width 15 height 5
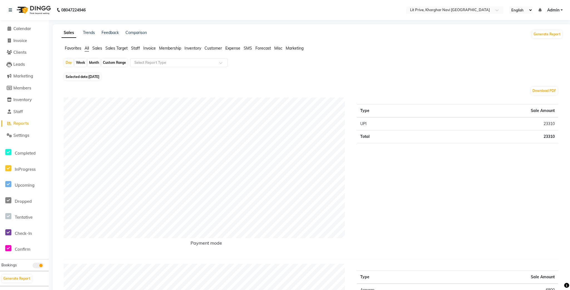
click at [139, 48] on span "Staff" at bounding box center [135, 48] width 9 height 5
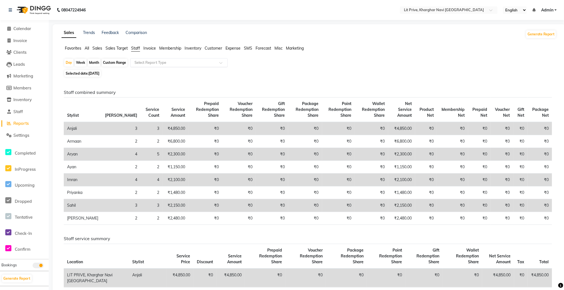
click at [172, 64] on input "text" at bounding box center [173, 63] width 80 height 6
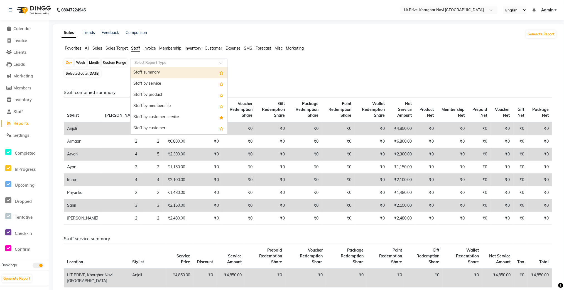
click at [159, 71] on div "Staff summary" at bounding box center [179, 72] width 97 height 11
select select "filtered_report"
select select "csv"
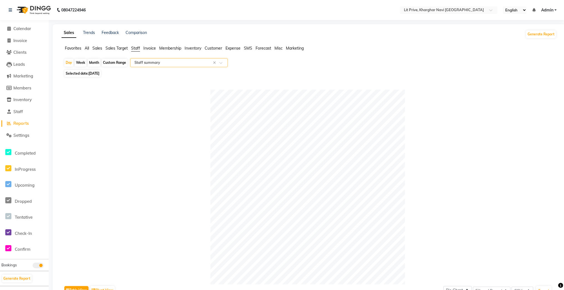
click at [95, 61] on div "Month" at bounding box center [94, 63] width 13 height 8
select select "9"
select select "2025"
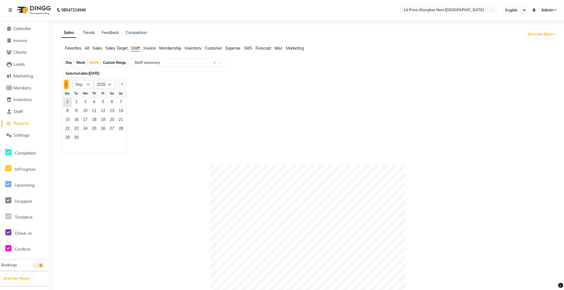
click at [65, 88] on button "Previous month" at bounding box center [66, 84] width 4 height 9
select select "8"
click at [101, 100] on span "1" at bounding box center [103, 102] width 9 height 9
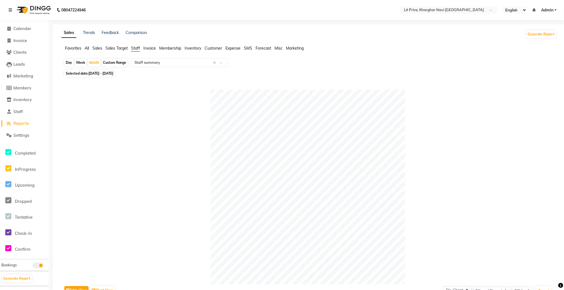
scroll to position [209, 0]
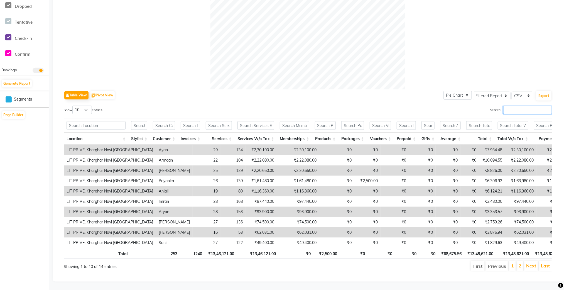
click at [431, 105] on input "Search:" at bounding box center [527, 109] width 49 height 9
type input "a"
click at [431, 105] on input "Search:" at bounding box center [527, 109] width 49 height 9
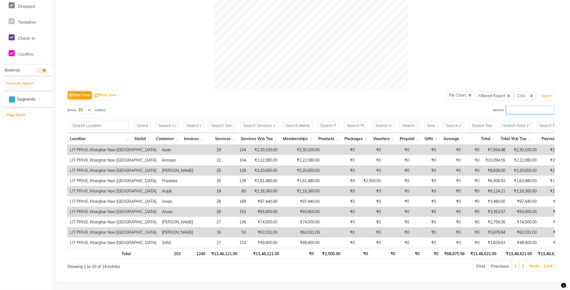
scroll to position [0, 0]
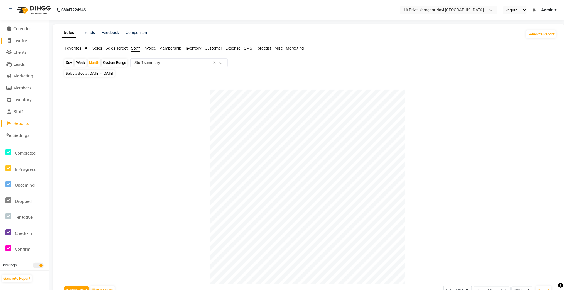
click at [16, 39] on span "Invoice" at bounding box center [20, 40] width 14 height 5
select select "service"
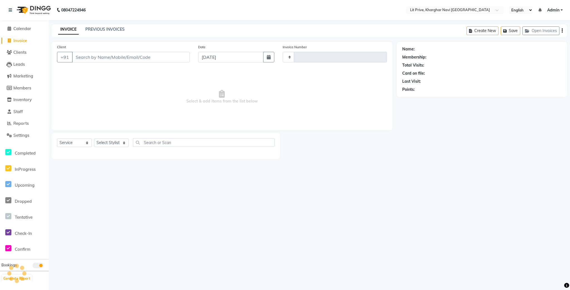
type input "1640"
select select "5625"
click at [124, 142] on select "Select Stylist [PERSON_NAME] [PERSON_NAME] [PERSON_NAME] [PERSON_NAME] [PERSON_…" at bounding box center [111, 142] width 35 height 9
select select "65621"
click at [94, 139] on select "Select Stylist [PERSON_NAME] [PERSON_NAME] [PERSON_NAME] [PERSON_NAME] [PERSON_…" at bounding box center [111, 142] width 35 height 9
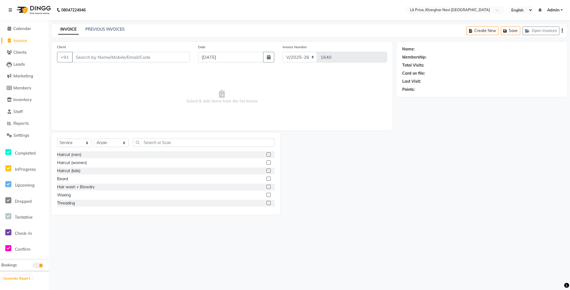
click at [267, 169] on label at bounding box center [269, 170] width 4 height 4
click at [267, 169] on input "checkbox" at bounding box center [269, 171] width 4 height 4
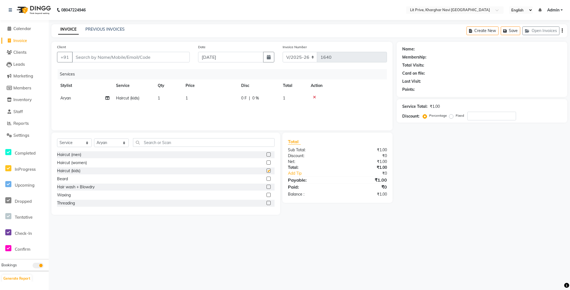
checkbox input "false"
click at [192, 97] on td "1" at bounding box center [210, 98] width 56 height 13
select select "65621"
click at [227, 99] on input "1" at bounding box center [236, 99] width 49 height 9
type input "150"
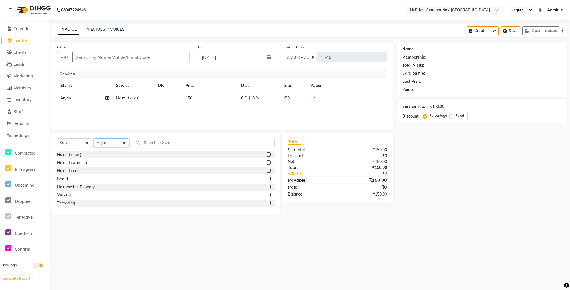
click at [125, 144] on select "Select Stylist [PERSON_NAME] [PERSON_NAME] [PERSON_NAME] [PERSON_NAME] [PERSON_…" at bounding box center [111, 142] width 35 height 9
select select "38246"
click at [94, 139] on select "Select Stylist [PERSON_NAME] [PERSON_NAME] [PERSON_NAME] [PERSON_NAME] [PERSON_…" at bounding box center [111, 142] width 35 height 9
click at [229, 140] on input "text" at bounding box center [204, 142] width 142 height 9
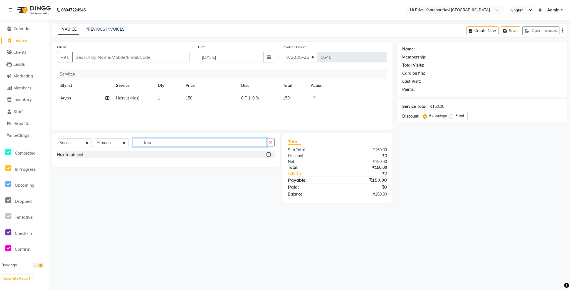
type input "trea"
click at [268, 154] on label at bounding box center [269, 154] width 4 height 4
click at [268, 154] on input "checkbox" at bounding box center [269, 155] width 4 height 4
checkbox input "false"
click at [192, 110] on td "1" at bounding box center [210, 110] width 56 height 13
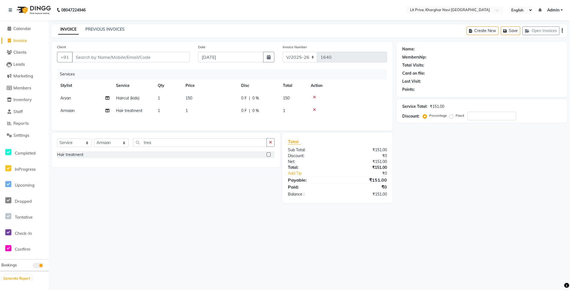
select select "38246"
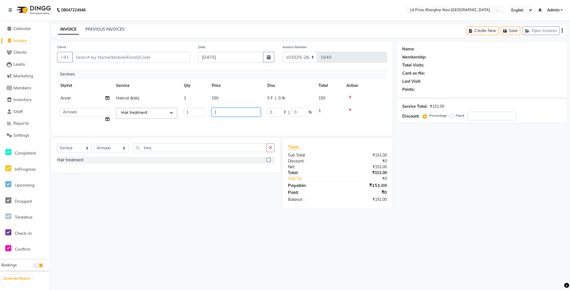
click at [227, 110] on input "1" at bounding box center [236, 112] width 49 height 9
type input "3750"
click at [431, 214] on main "INVOICE PREVIOUS INVOICES Create New Save Open Invoices Client +91 Date [DATE] …" at bounding box center [310, 120] width 522 height 192
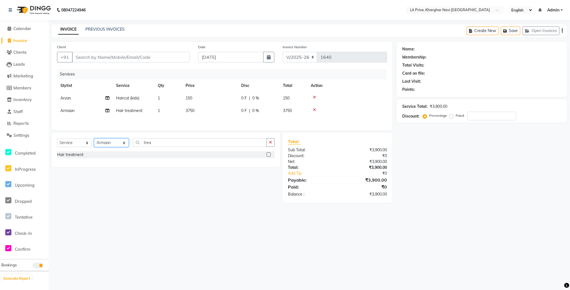
click at [124, 146] on select "Select Stylist [PERSON_NAME] [PERSON_NAME] [PERSON_NAME] [PERSON_NAME] [PERSON_…" at bounding box center [111, 142] width 35 height 9
select select "38245"
click at [94, 141] on select "Select Stylist [PERSON_NAME] [PERSON_NAME] [PERSON_NAME] [PERSON_NAME] [PERSON_…" at bounding box center [111, 142] width 35 height 9
click at [267, 156] on label at bounding box center [269, 154] width 4 height 4
click at [267, 156] on input "checkbox" at bounding box center [269, 155] width 4 height 4
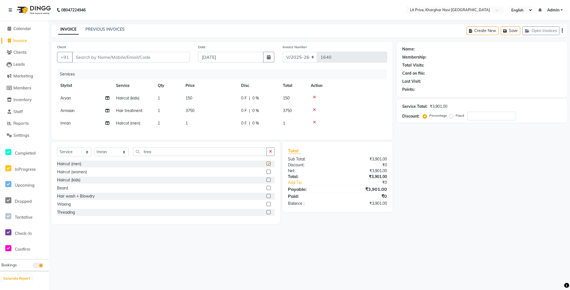
checkbox input "false"
click at [193, 123] on td "1" at bounding box center [210, 123] width 56 height 13
select select "38245"
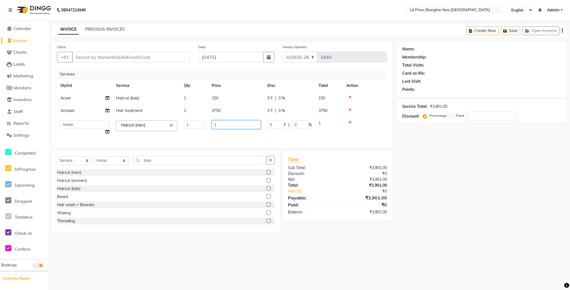
click at [222, 124] on input "1" at bounding box center [236, 124] width 49 height 9
type input "350"
click at [431, 198] on div "Name: Membership: Total Visits: Card on file: Last Visit: Points: Service Total…" at bounding box center [484, 137] width 175 height 191
